Goal: Task Accomplishment & Management: Manage account settings

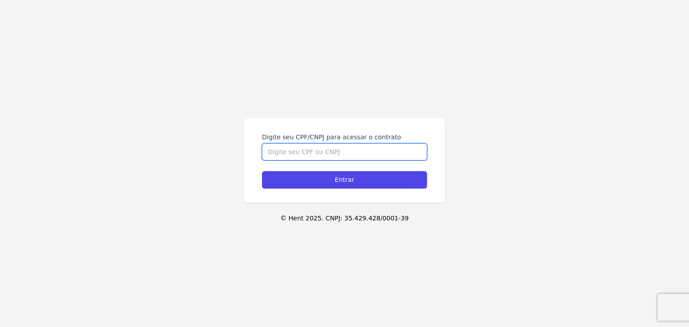
click at [323, 154] on input "Digite seu CPF/CNPJ para acessar o contrato" at bounding box center [344, 151] width 165 height 17
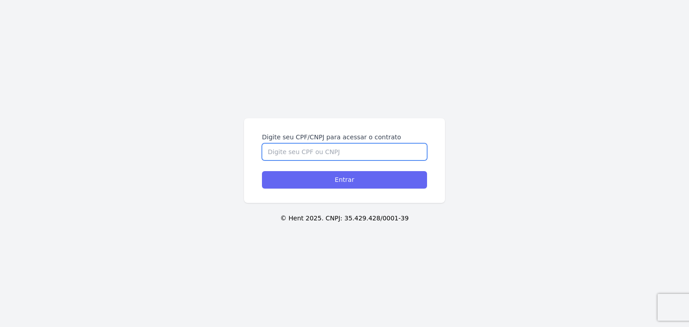
paste input "473.881.558-05"
type input "473.881.558-05"
click at [328, 178] on input "Entrar" at bounding box center [344, 179] width 165 height 17
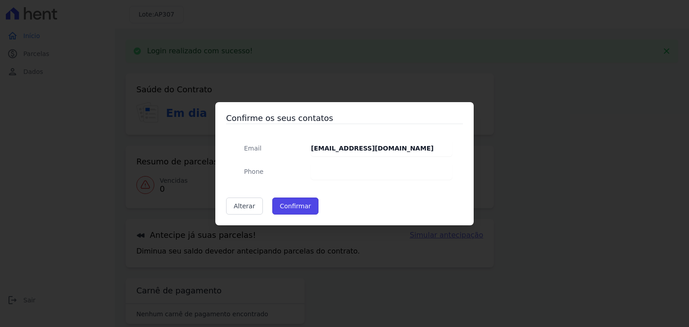
click at [297, 200] on button "Confirmar" at bounding box center [295, 206] width 47 height 17
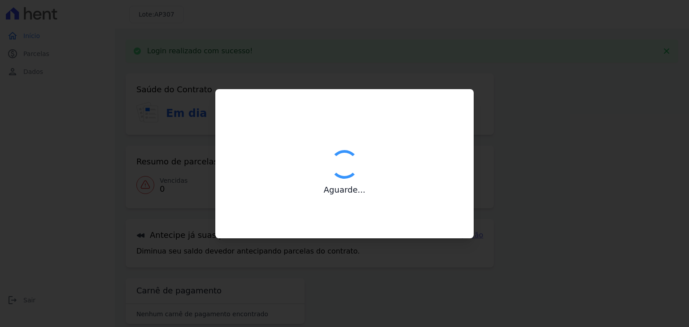
type input "Contatos confirmados com sucesso."
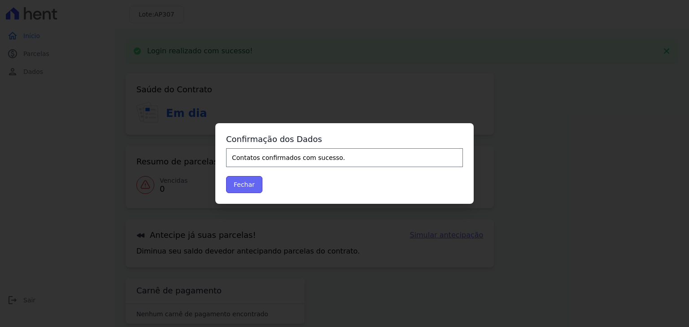
click at [241, 182] on button "Fechar" at bounding box center [244, 184] width 36 height 17
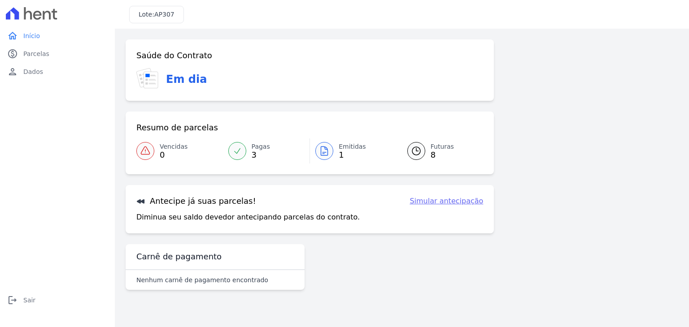
click at [334, 154] on link "Emitidas 1" at bounding box center [353, 151] width 87 height 25
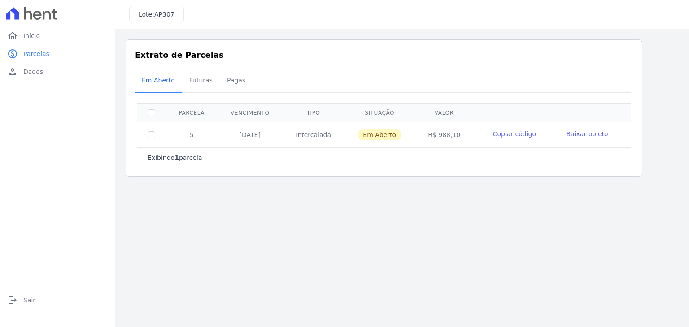
click at [518, 135] on span "Copiar código" at bounding box center [514, 133] width 43 height 7
click at [34, 304] on link "logout Sair" at bounding box center [58, 300] width 108 height 18
